Goal: Transaction & Acquisition: Book appointment/travel/reservation

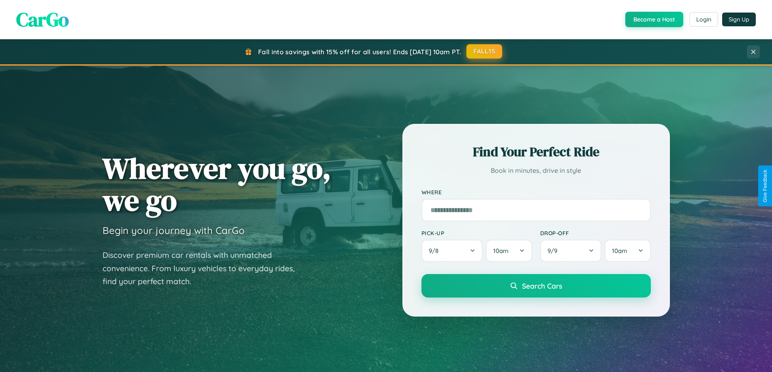
click at [485, 51] on button "FALL15" at bounding box center [485, 51] width 36 height 15
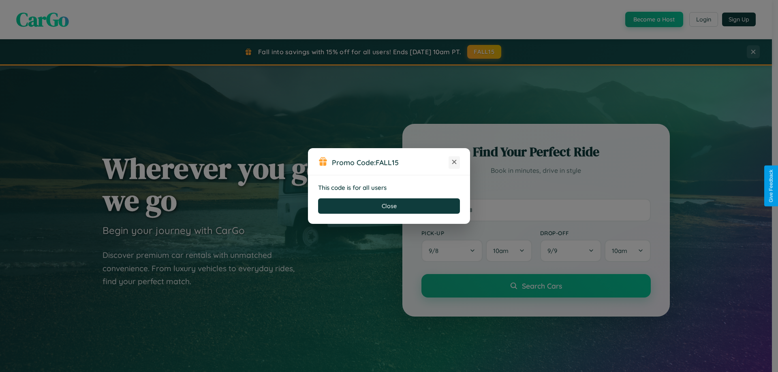
click at [454, 163] on icon at bounding box center [454, 162] width 8 height 8
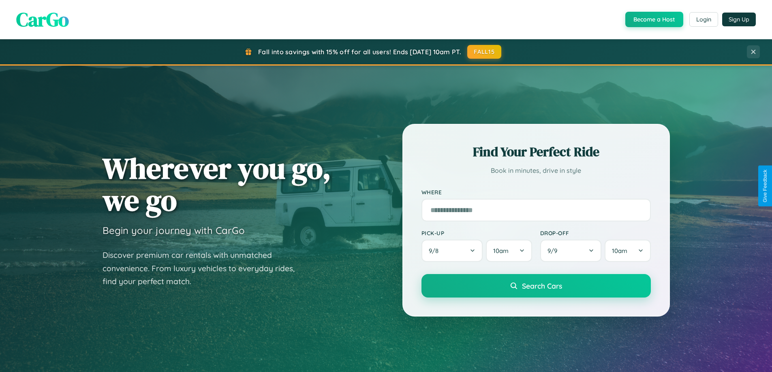
scroll to position [349, 0]
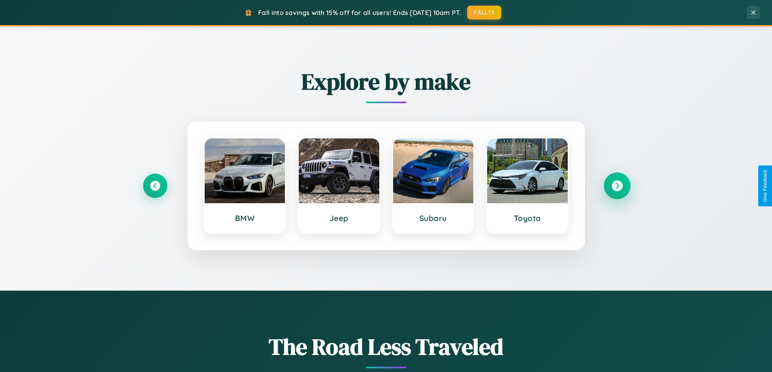
click at [617, 186] on icon at bounding box center [617, 186] width 11 height 11
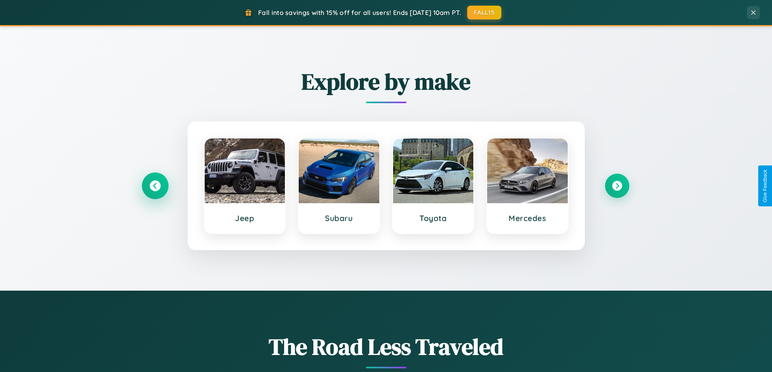
click at [155, 186] on icon at bounding box center [155, 186] width 11 height 11
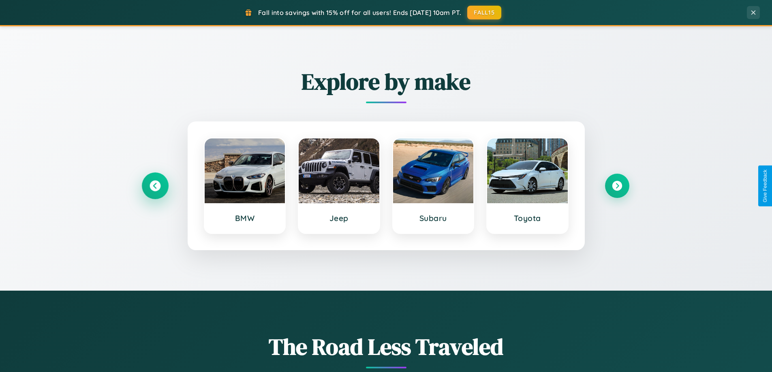
click at [155, 186] on icon at bounding box center [155, 186] width 11 height 11
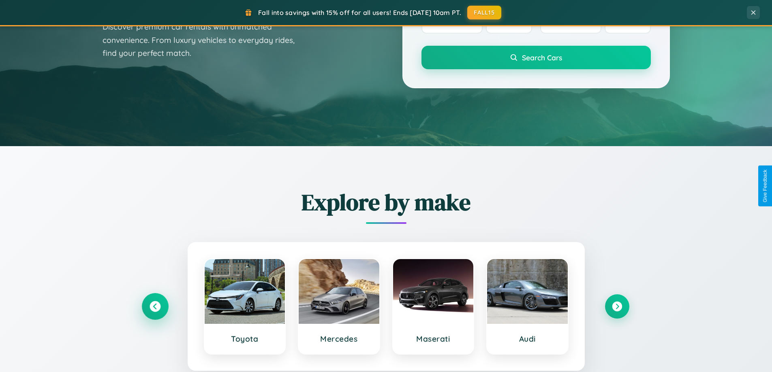
scroll to position [0, 0]
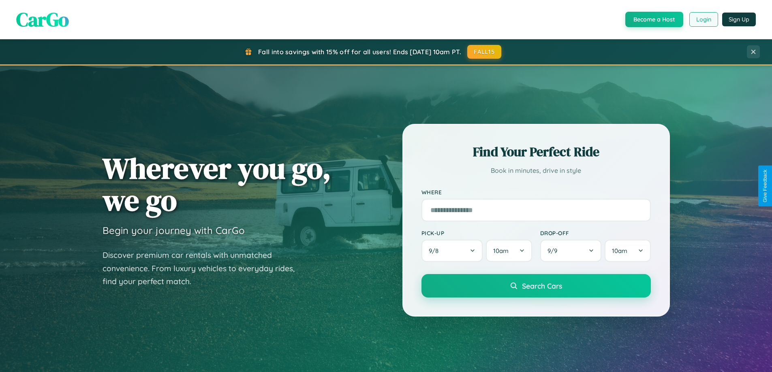
click at [703, 19] on button "Login" at bounding box center [703, 19] width 29 height 15
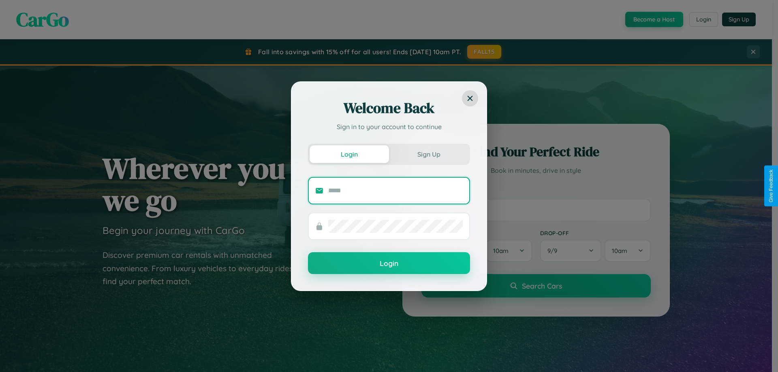
click at [396, 190] on input "text" at bounding box center [395, 190] width 135 height 13
type input "**********"
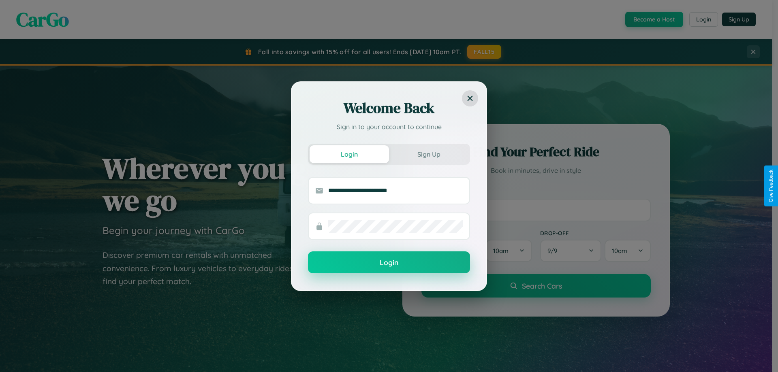
click at [389, 263] on button "Login" at bounding box center [389, 263] width 162 height 22
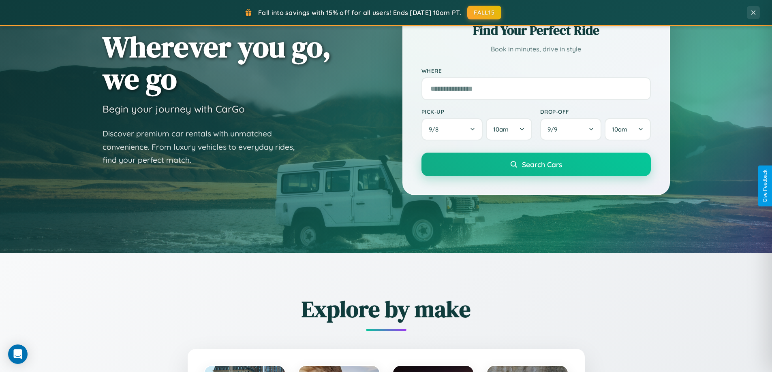
scroll to position [379, 0]
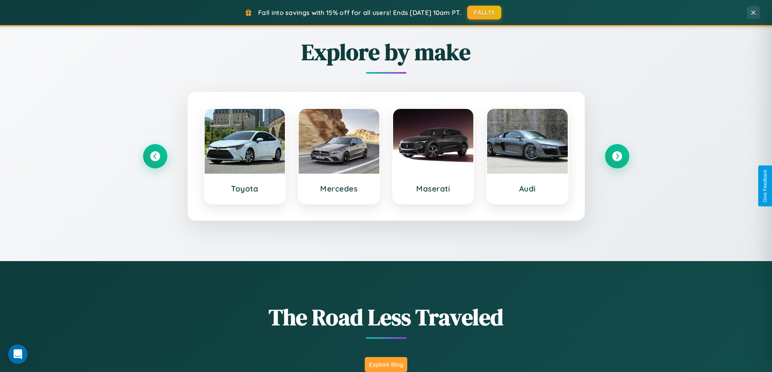
click at [386, 365] on button "Explore Blog" at bounding box center [386, 364] width 43 height 15
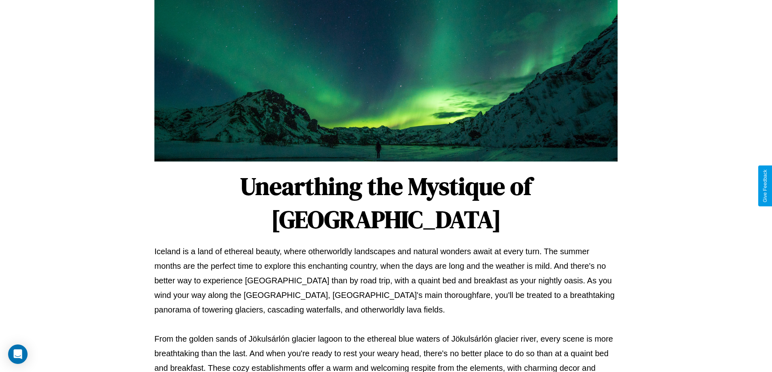
scroll to position [262, 0]
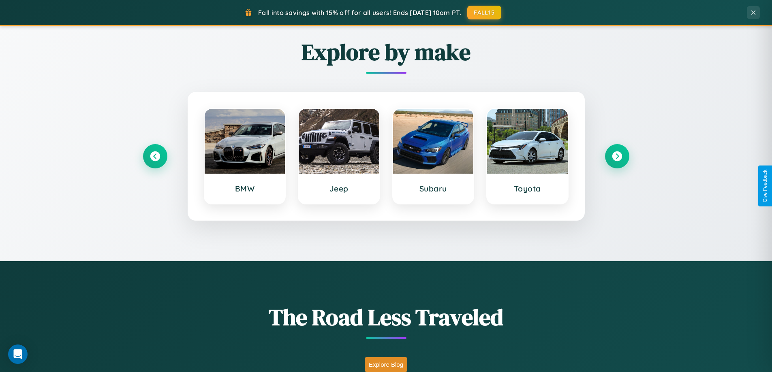
scroll to position [349, 0]
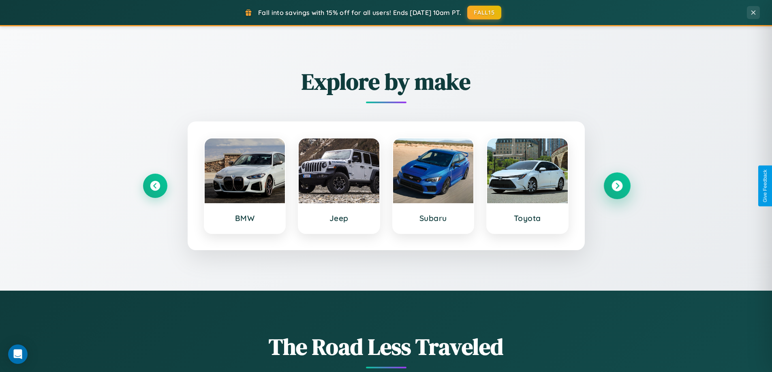
click at [617, 186] on icon at bounding box center [617, 186] width 11 height 11
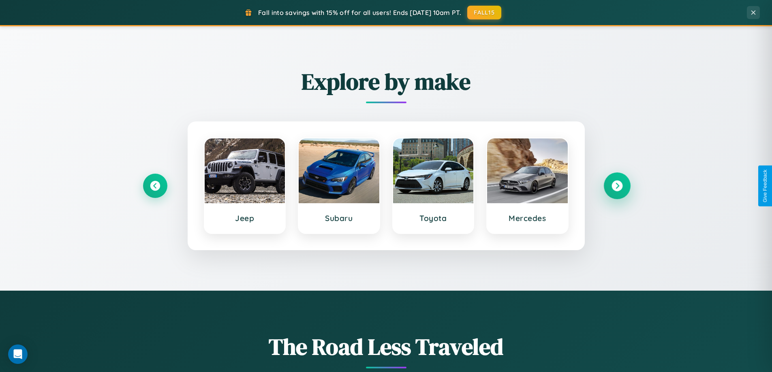
click at [617, 186] on icon at bounding box center [617, 186] width 11 height 11
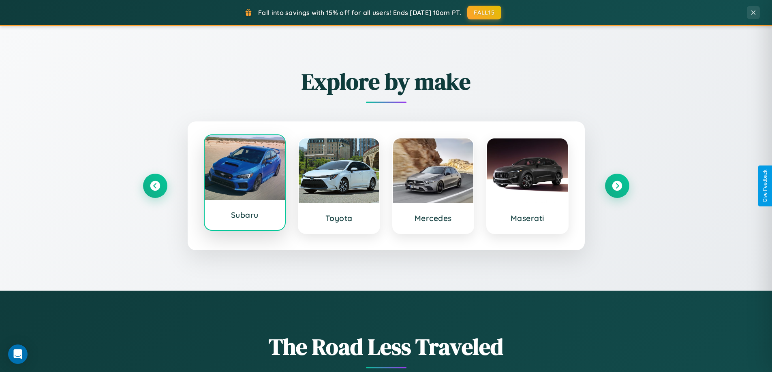
click at [244, 184] on div at bounding box center [245, 167] width 81 height 65
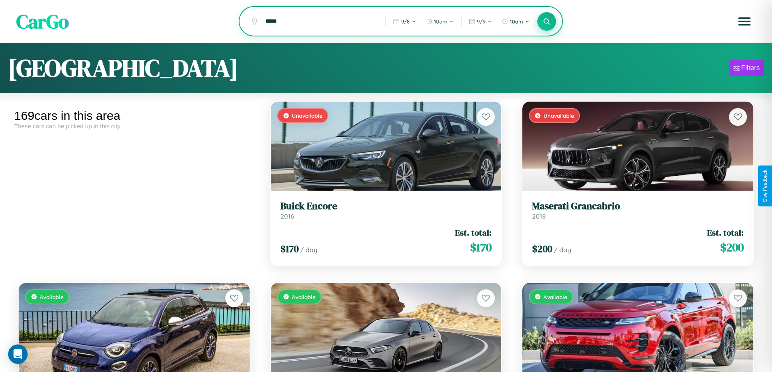
click at [547, 22] on icon at bounding box center [547, 21] width 8 height 8
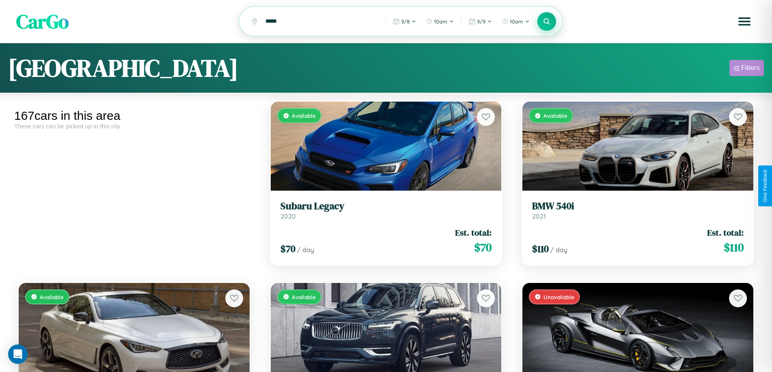
click at [747, 69] on div "Filters" at bounding box center [750, 68] width 19 height 8
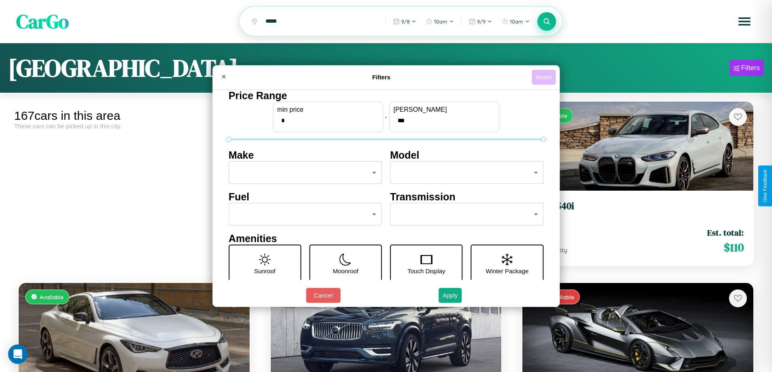
click at [545, 77] on button "Reset" at bounding box center [544, 77] width 24 height 15
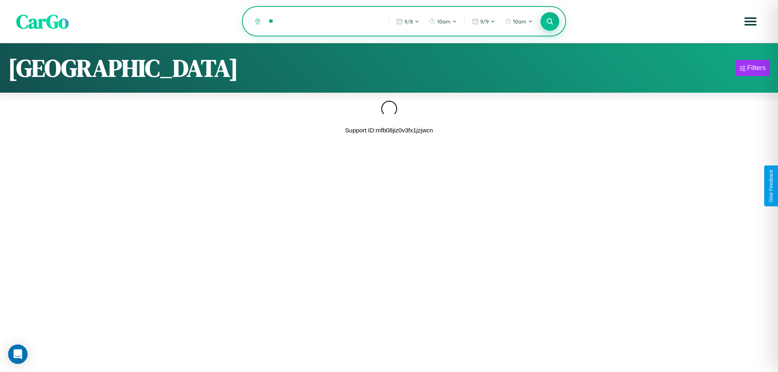
type input "*"
type input "**********"
click at [550, 22] on icon at bounding box center [550, 21] width 8 height 8
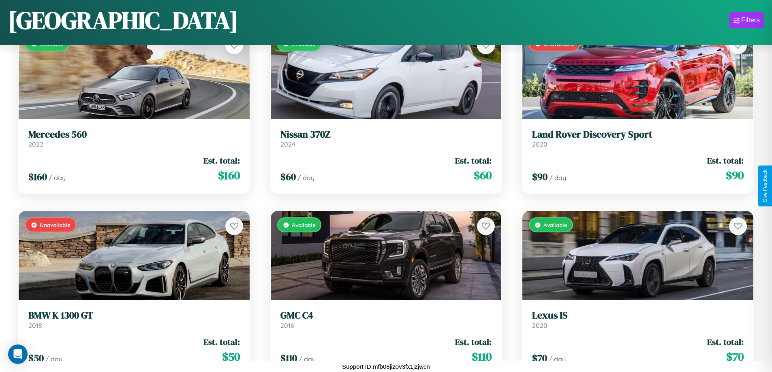
scroll to position [4288, 0]
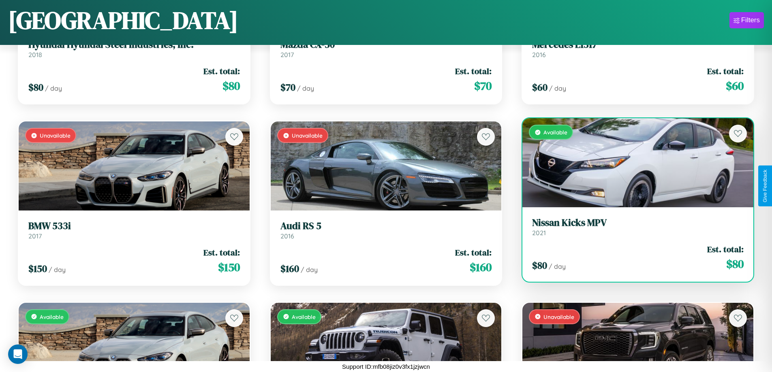
click at [633, 163] on div "Available" at bounding box center [637, 162] width 231 height 89
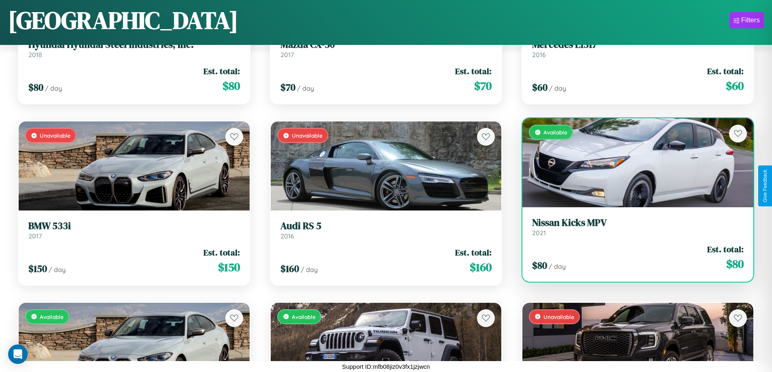
click at [633, 163] on div "Available" at bounding box center [637, 162] width 231 height 89
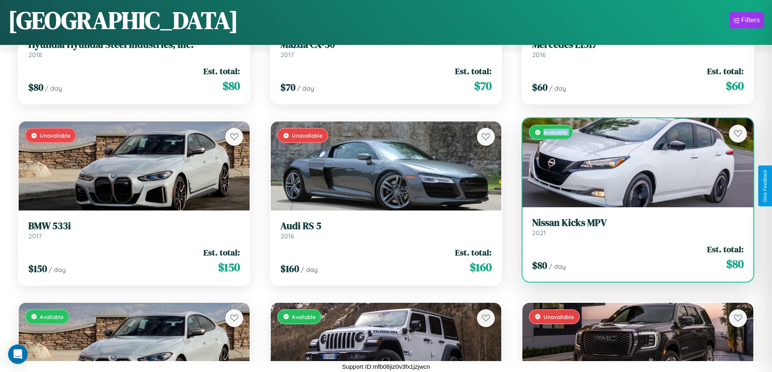
click at [633, 163] on div "Available" at bounding box center [637, 162] width 231 height 89
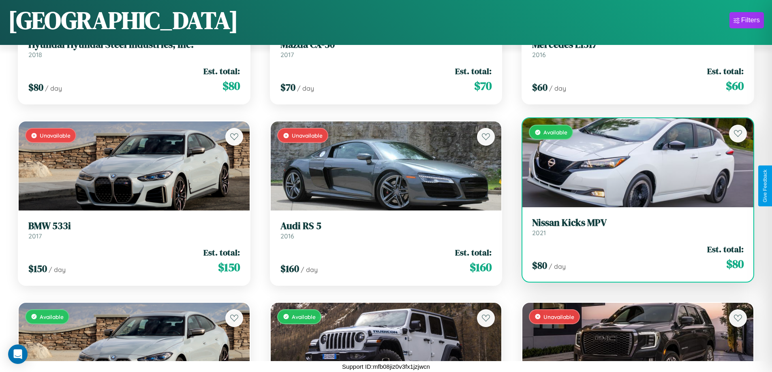
click at [633, 163] on div "Available" at bounding box center [637, 162] width 231 height 89
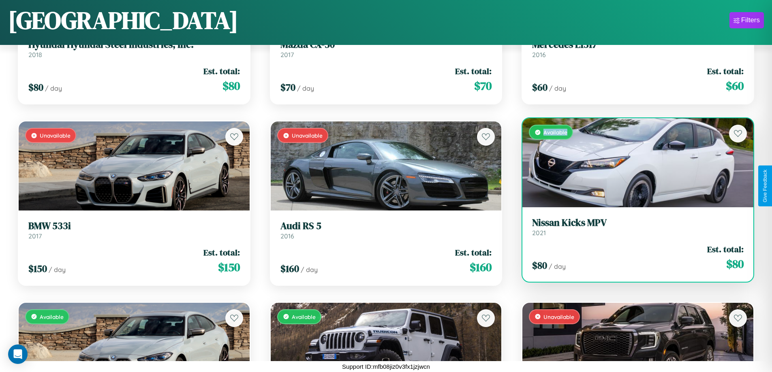
click at [633, 163] on div "Available" at bounding box center [637, 162] width 231 height 89
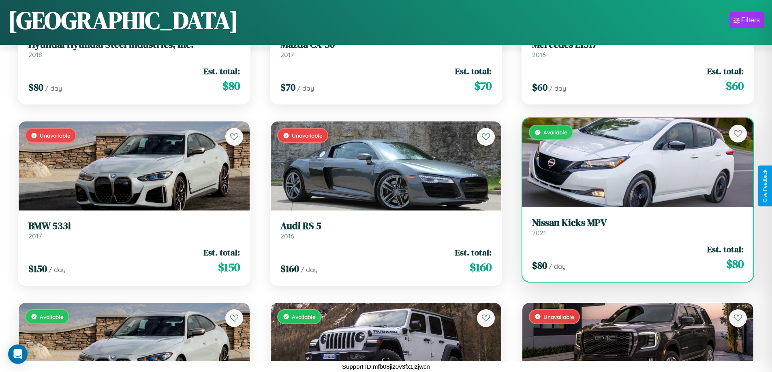
click at [633, 227] on h3 "Nissan Kicks MPV" at bounding box center [638, 223] width 212 height 12
